Goal: Task Accomplishment & Management: Manage account settings

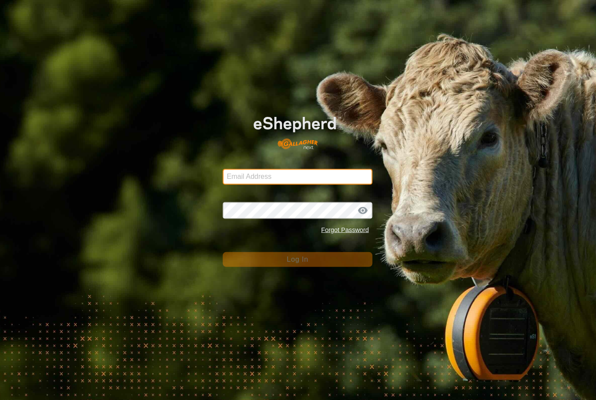
click at [283, 176] on input "Email Address" at bounding box center [297, 176] width 149 height 16
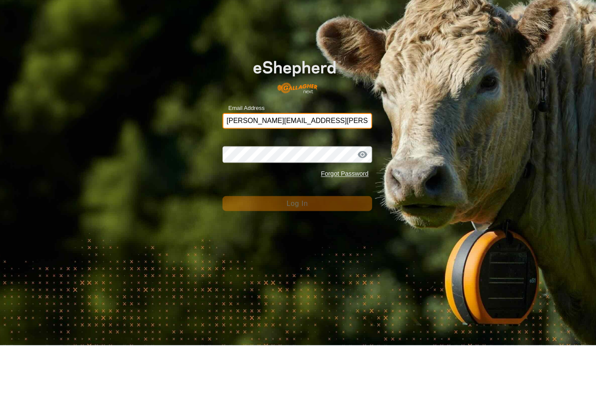
type input "[PERSON_NAME][EMAIL_ADDRESS][PERSON_NAME][DOMAIN_NAME]"
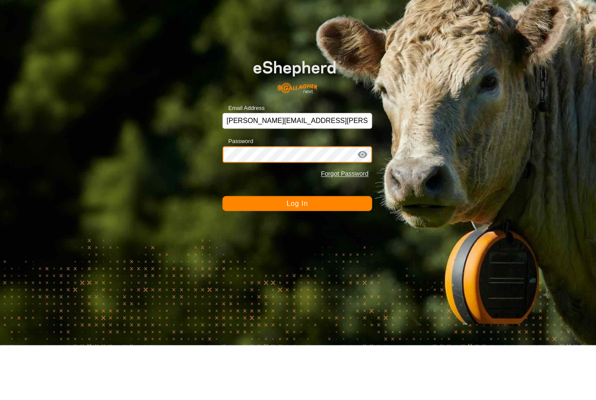
click at [297, 251] on button "Log In" at bounding box center [297, 258] width 149 height 15
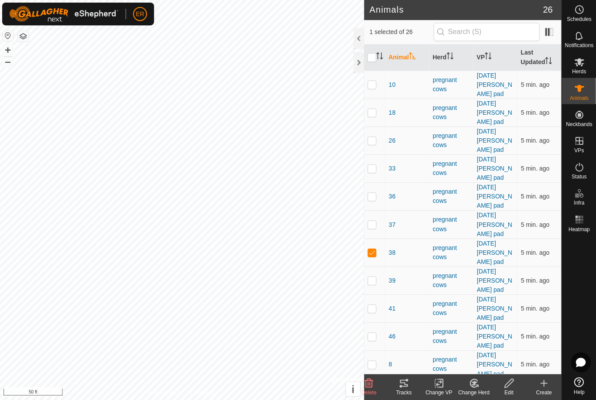
click at [357, 36] on div at bounding box center [359, 39] width 10 height 21
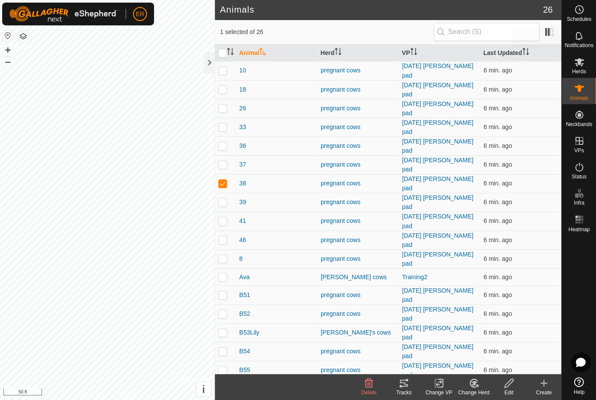
click at [581, 41] on icon at bounding box center [579, 36] width 10 height 10
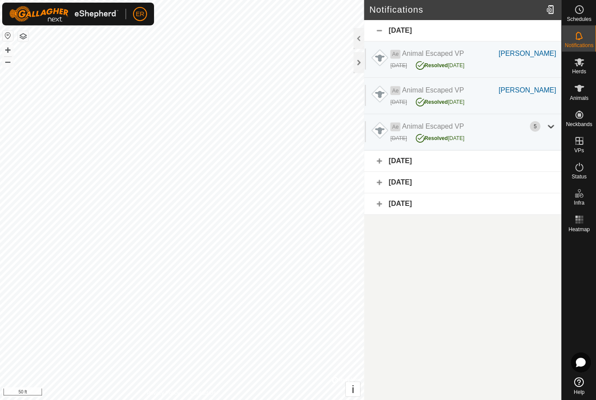
click at [553, 124] on div at bounding box center [550, 127] width 10 height 10
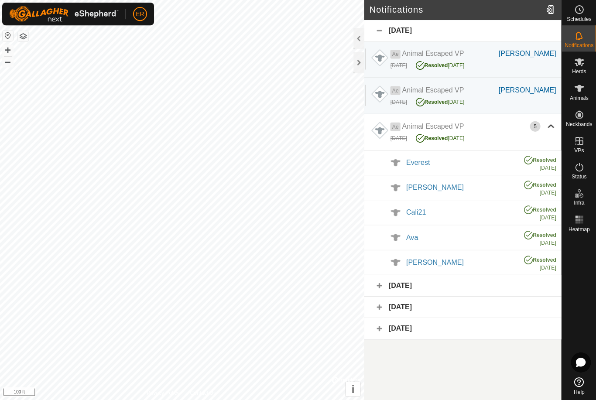
click at [549, 123] on div at bounding box center [550, 127] width 10 height 10
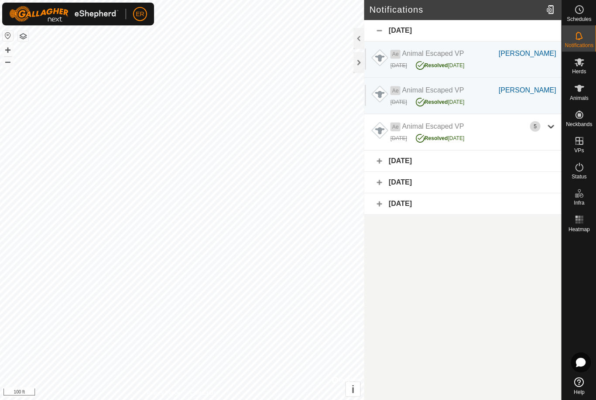
click at [382, 158] on div "[DATE]" at bounding box center [462, 161] width 197 height 21
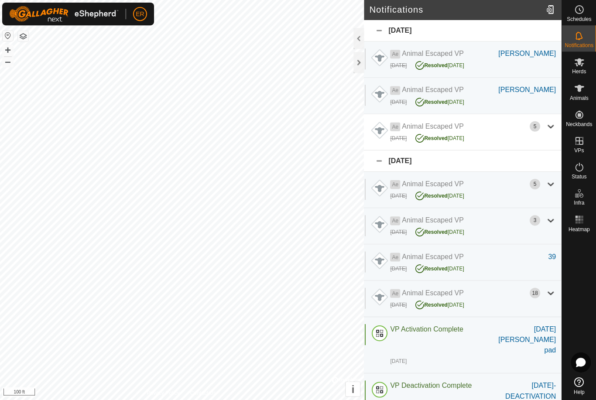
click at [361, 37] on div at bounding box center [359, 39] width 10 height 21
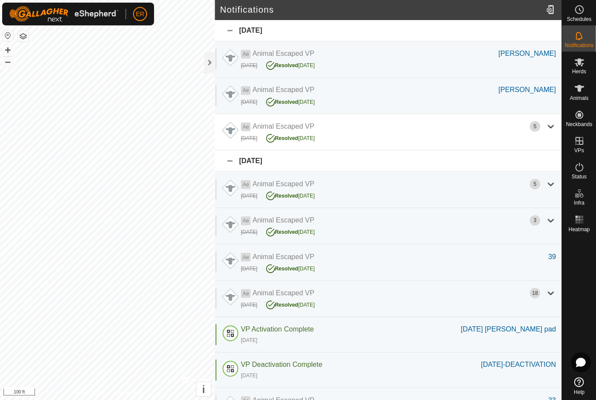
click at [205, 62] on div at bounding box center [210, 63] width 10 height 21
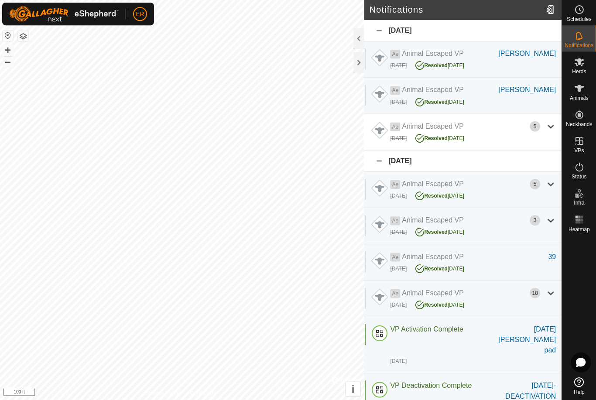
click at [358, 65] on div at bounding box center [359, 63] width 10 height 21
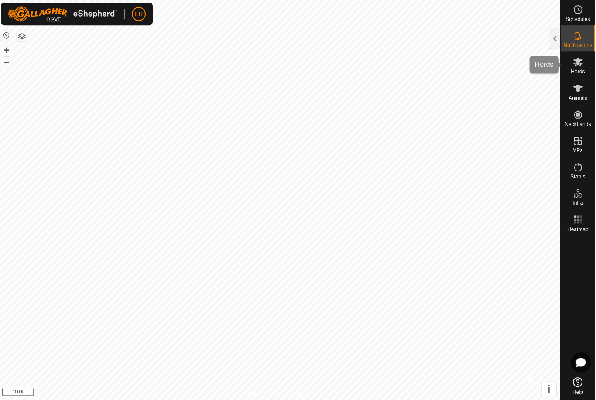
click at [584, 65] on es-mob-svg-icon at bounding box center [578, 63] width 16 height 14
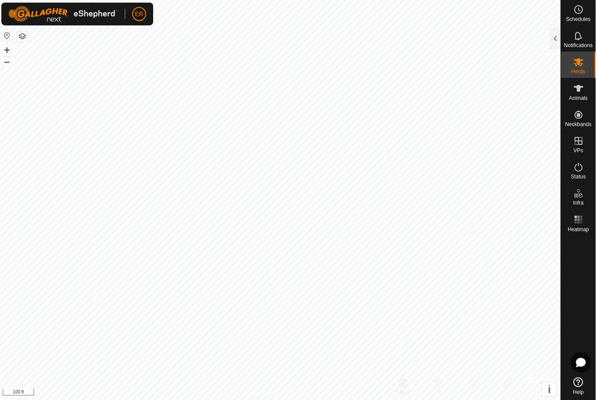
click at [559, 35] on div at bounding box center [555, 39] width 10 height 21
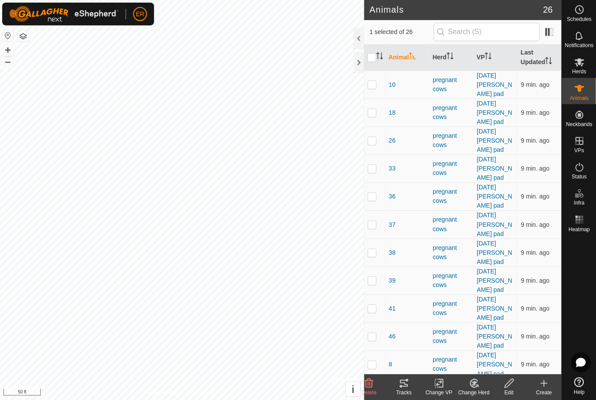
checkbox input "false"
click at [405, 332] on div "46" at bounding box center [407, 336] width 37 height 9
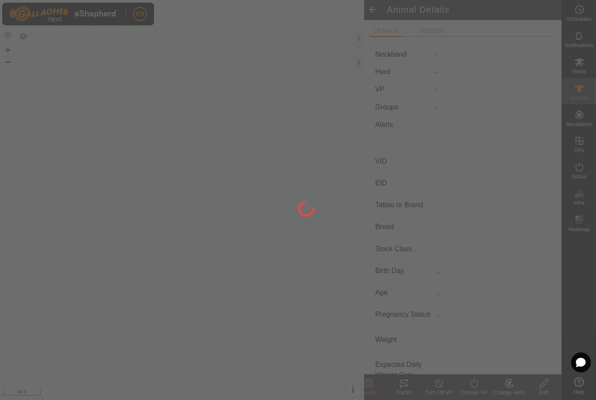
type input "B53Lily"
type input "-"
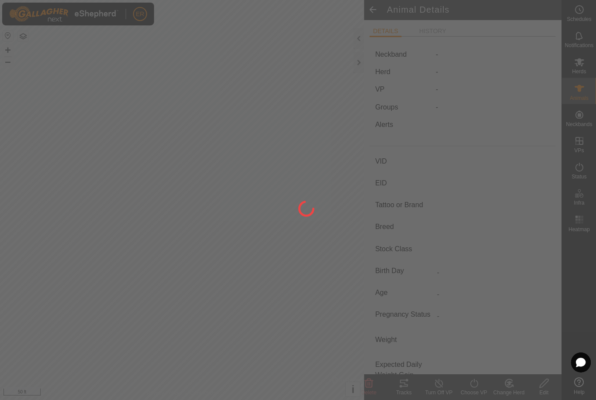
type input "Pregnant"
type input "0 kg"
type input "-"
